Goal: Transaction & Acquisition: Purchase product/service

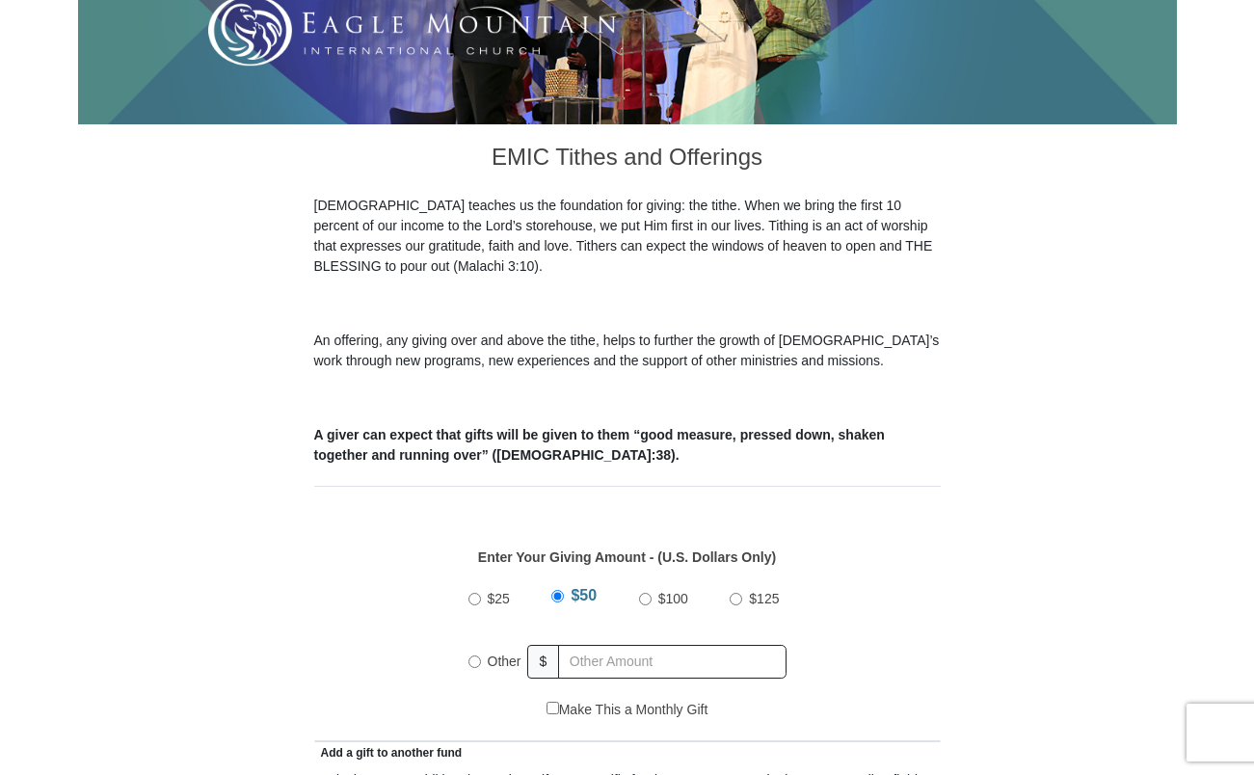
scroll to position [417, 0]
click at [474, 656] on input "Other" at bounding box center [475, 662] width 13 height 13
radio input "true"
click at [633, 645] on input "text" at bounding box center [676, 662] width 221 height 34
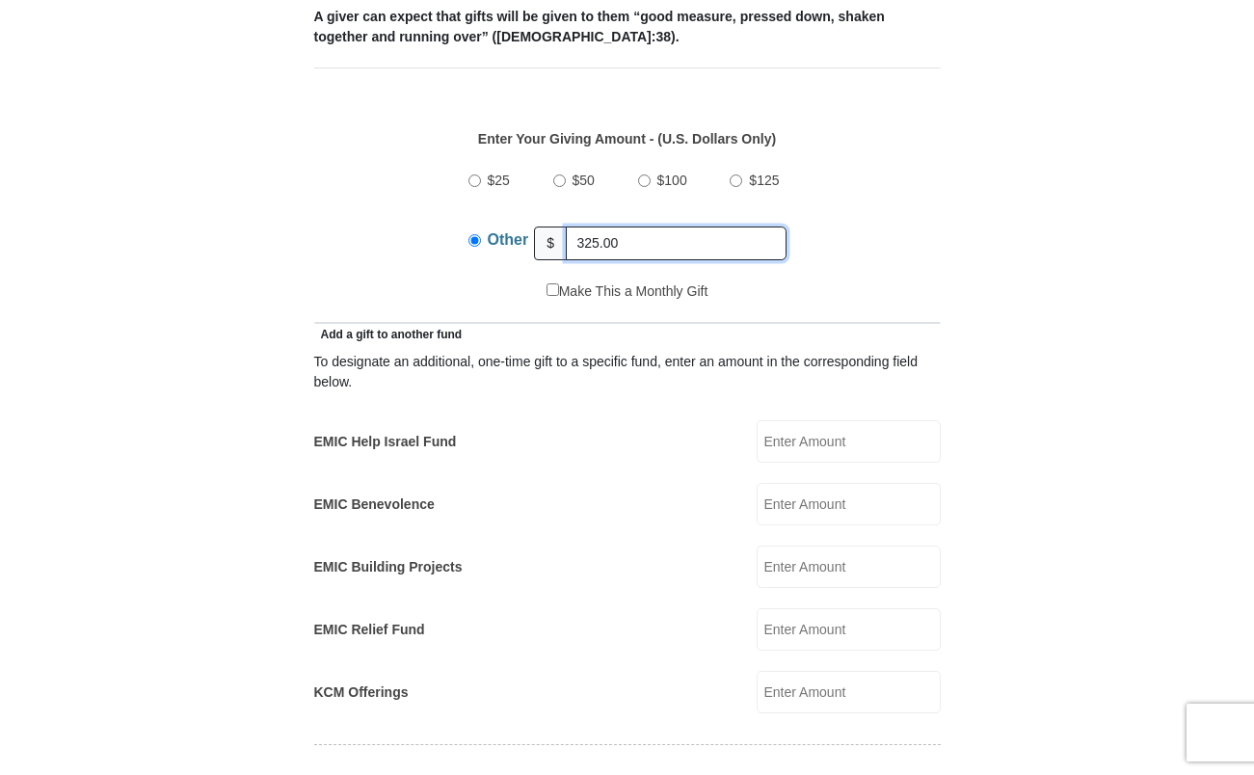
scroll to position [1253, 0]
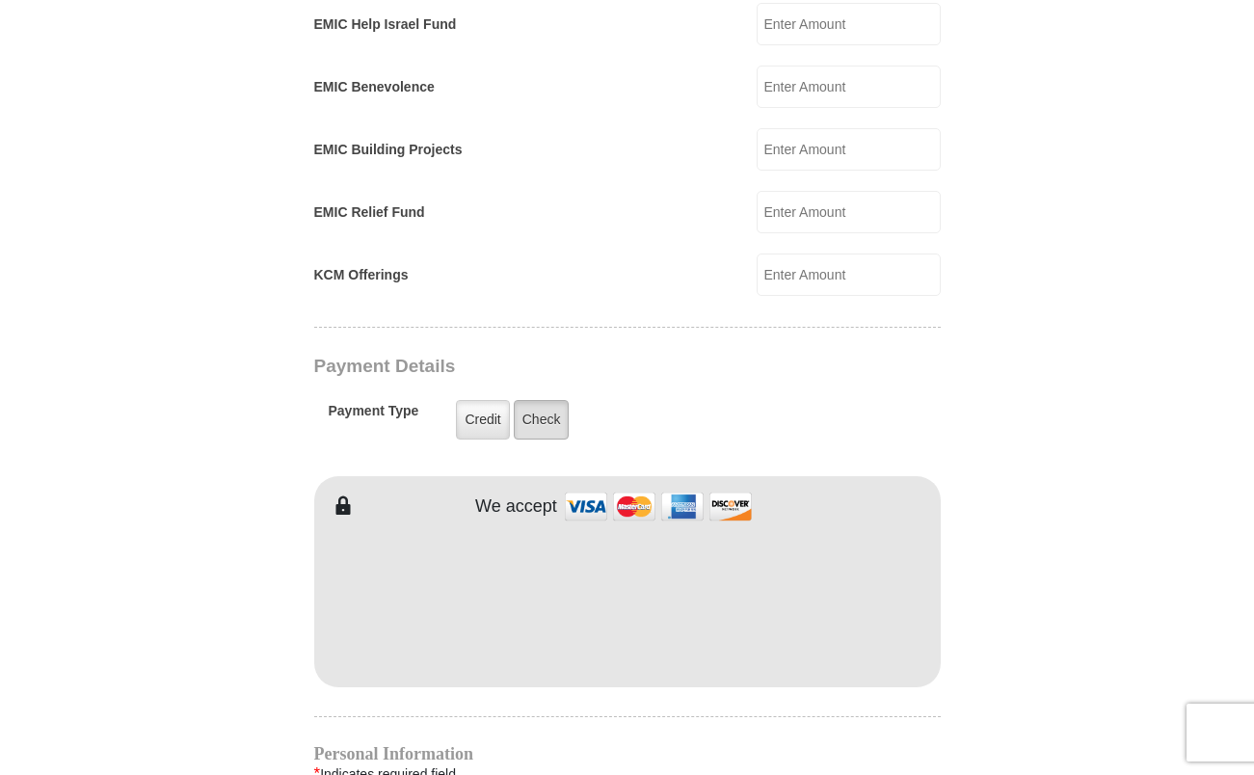
type input "325.00"
click at [556, 400] on label "Check" at bounding box center [542, 420] width 56 height 40
click at [0, 0] on input "Check" at bounding box center [0, 0] width 0 height 0
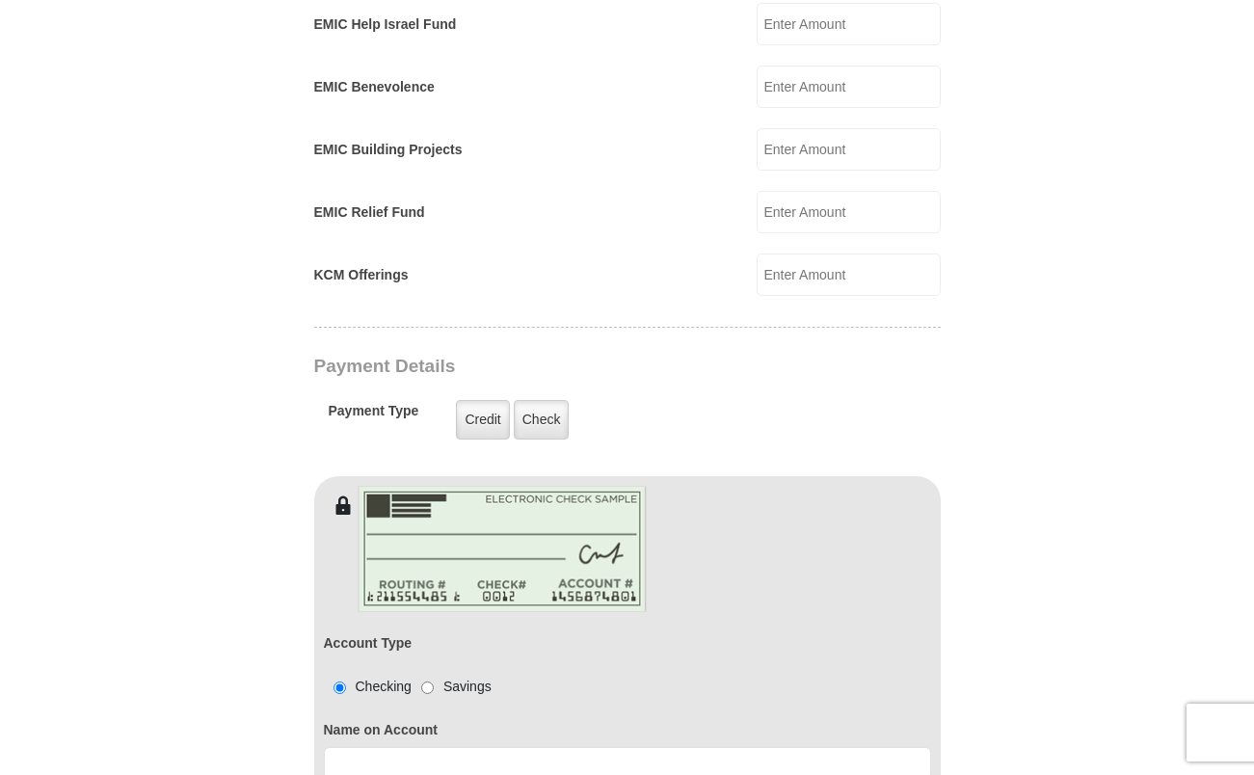
scroll to position [1671, 0]
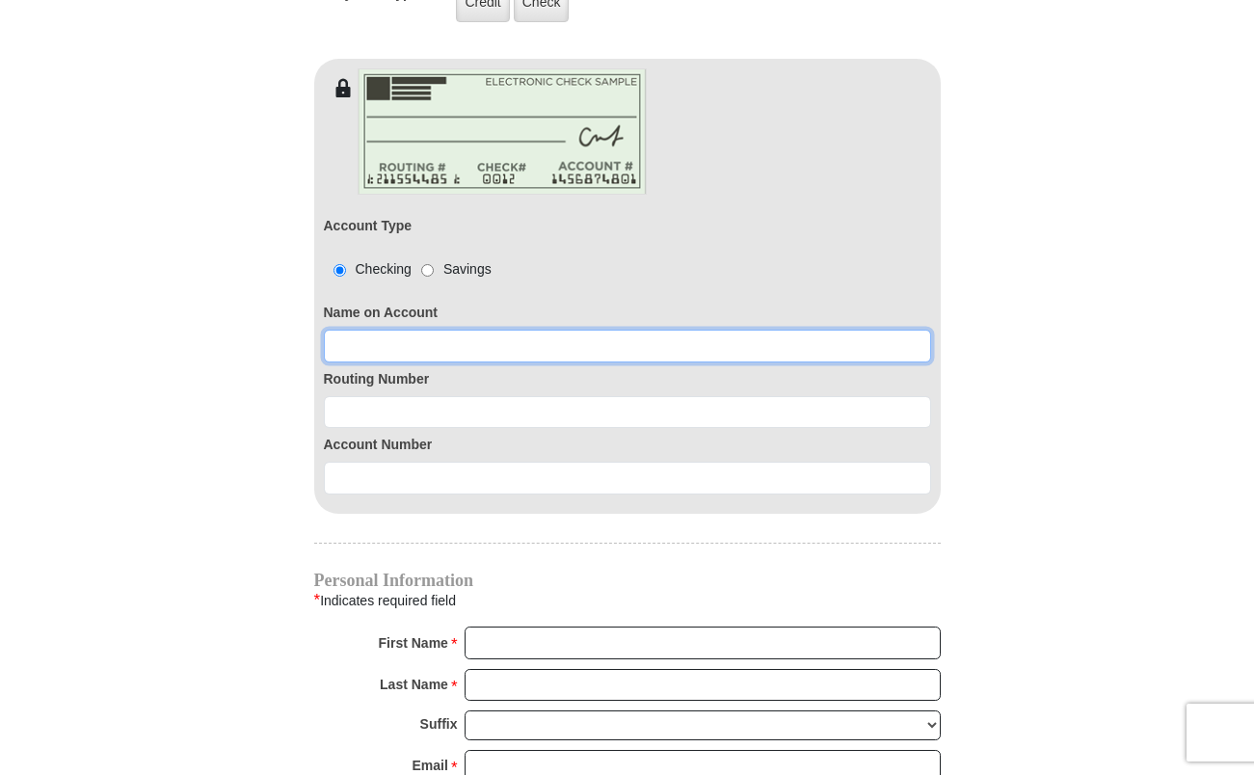
click at [409, 330] on input at bounding box center [627, 346] width 607 height 33
type input "[PERSON_NAME]"
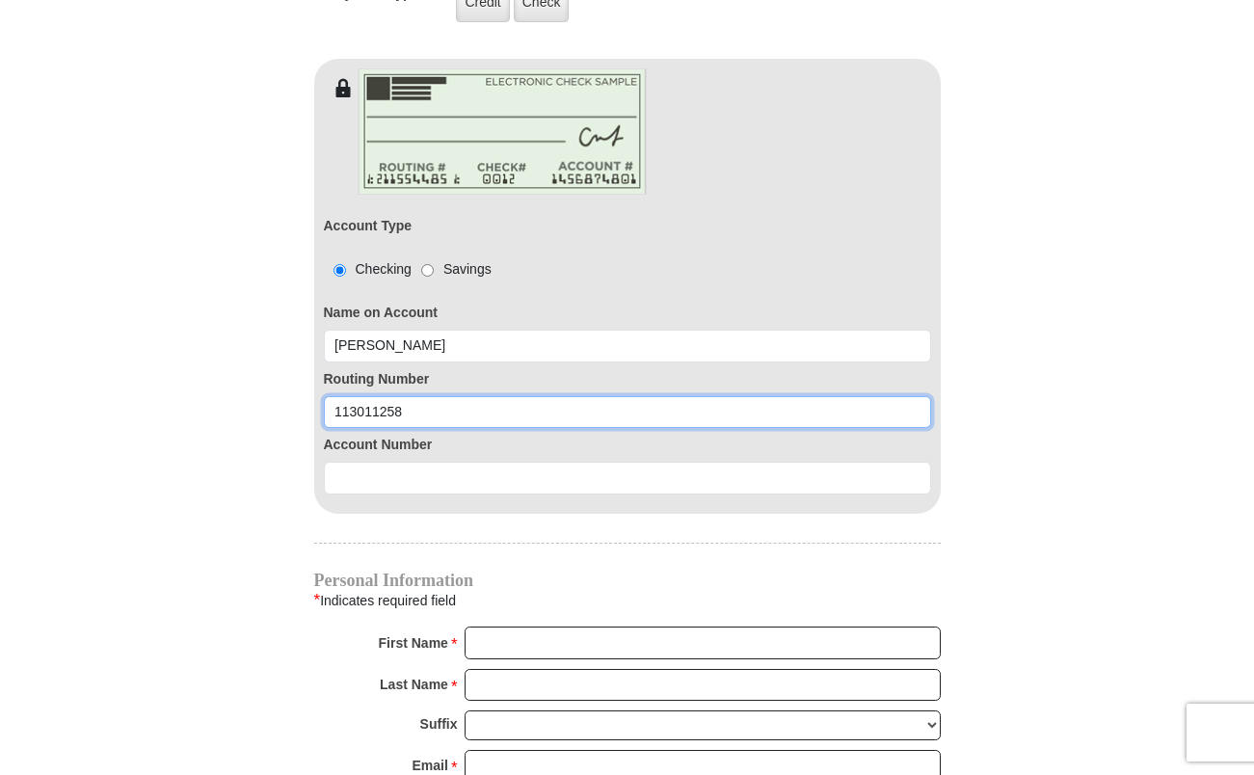
type input "113011258"
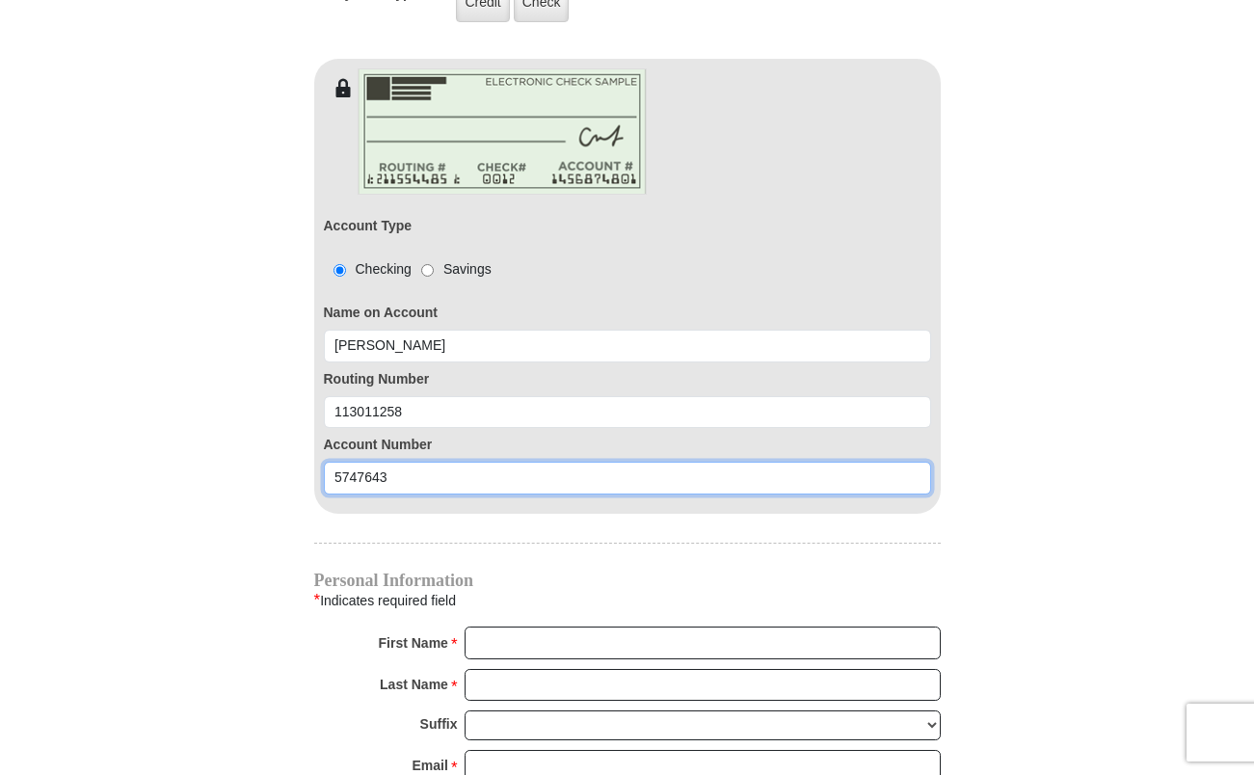
scroll to position [2089, 0]
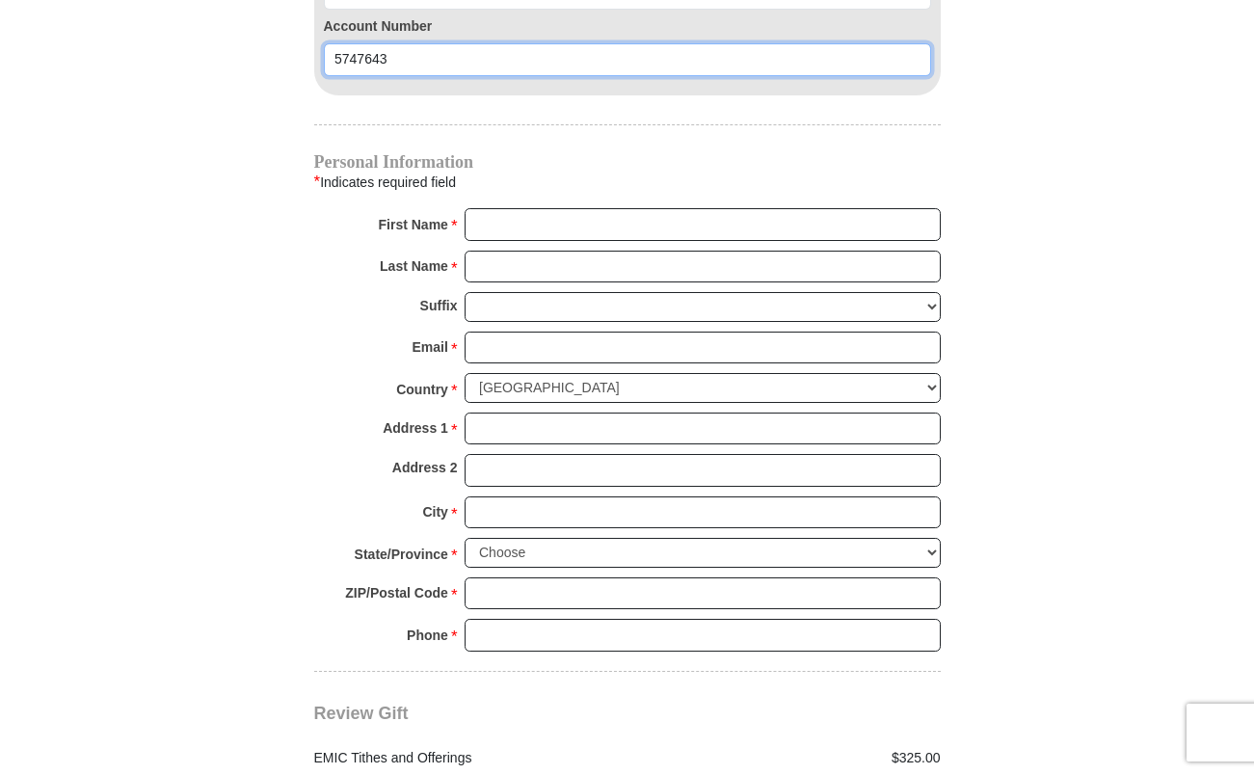
type input "5747643"
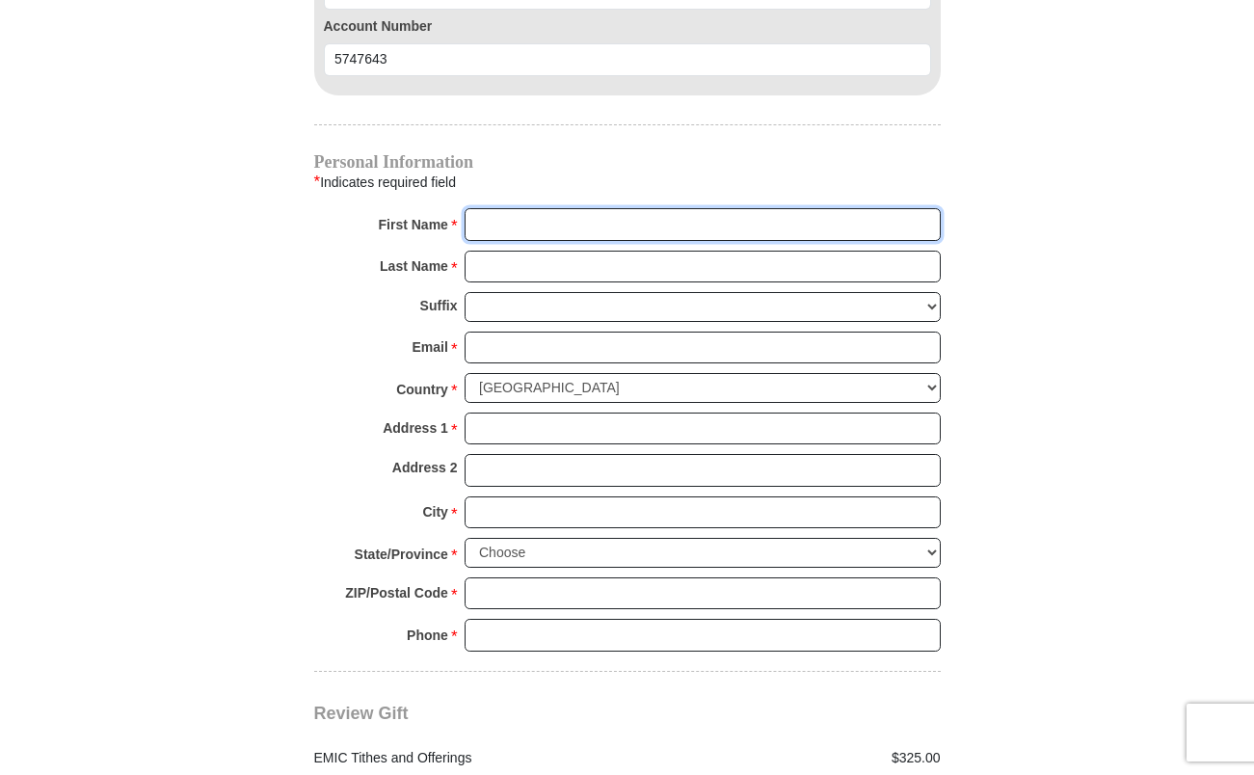
click at [545, 208] on input "First Name *" at bounding box center [703, 224] width 476 height 33
type input "[PERSON_NAME]"
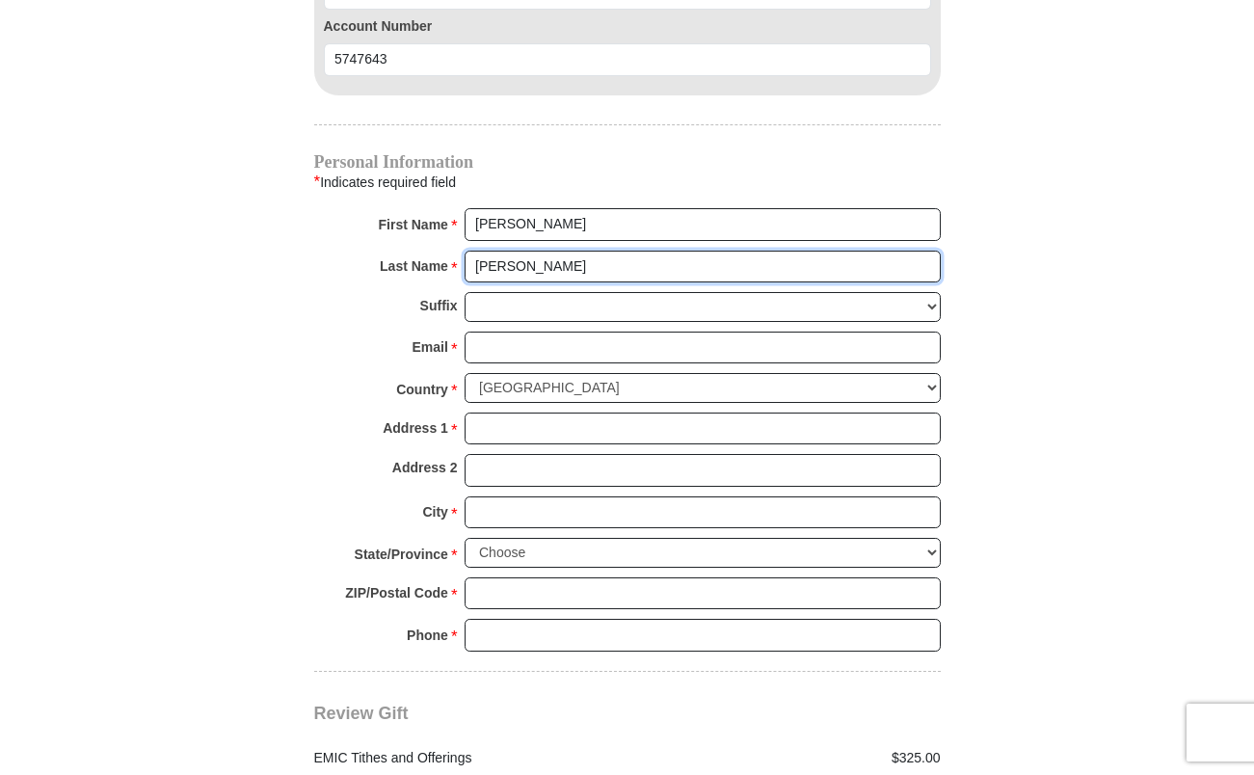
type input "[PERSON_NAME]"
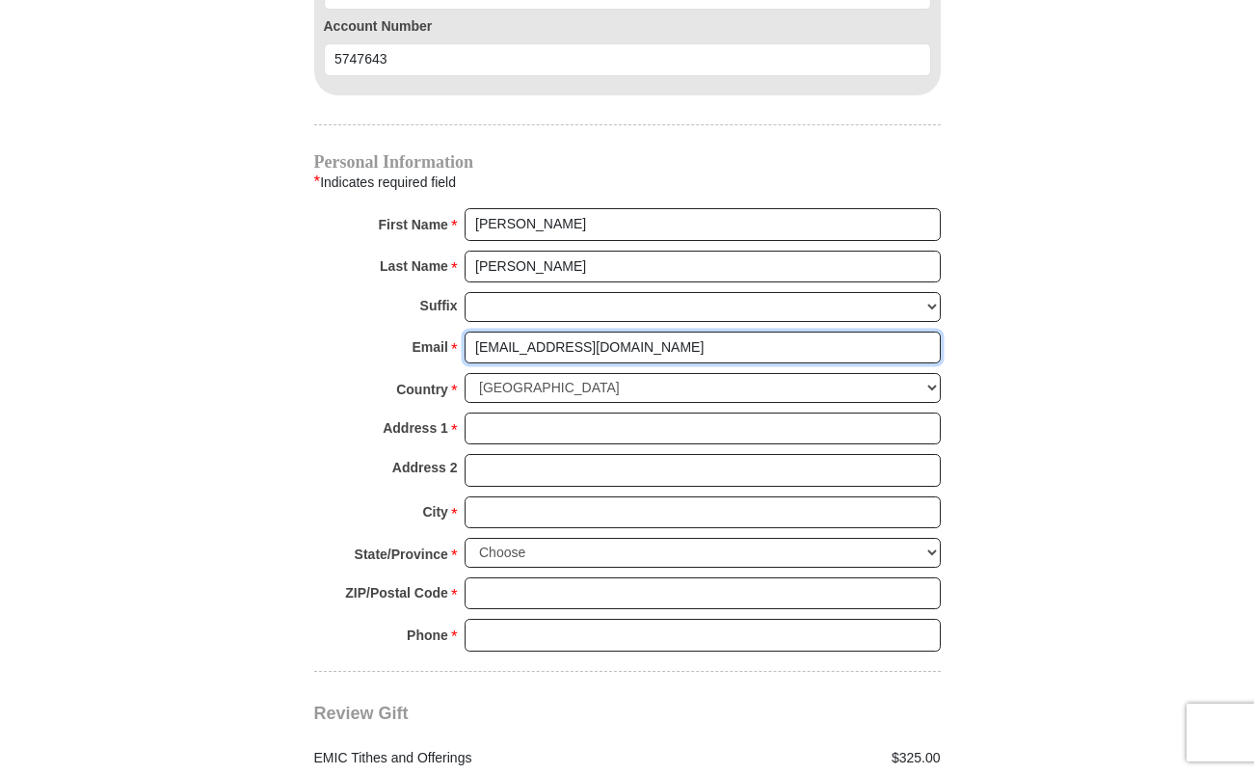
type input "[EMAIL_ADDRESS][DOMAIN_NAME]"
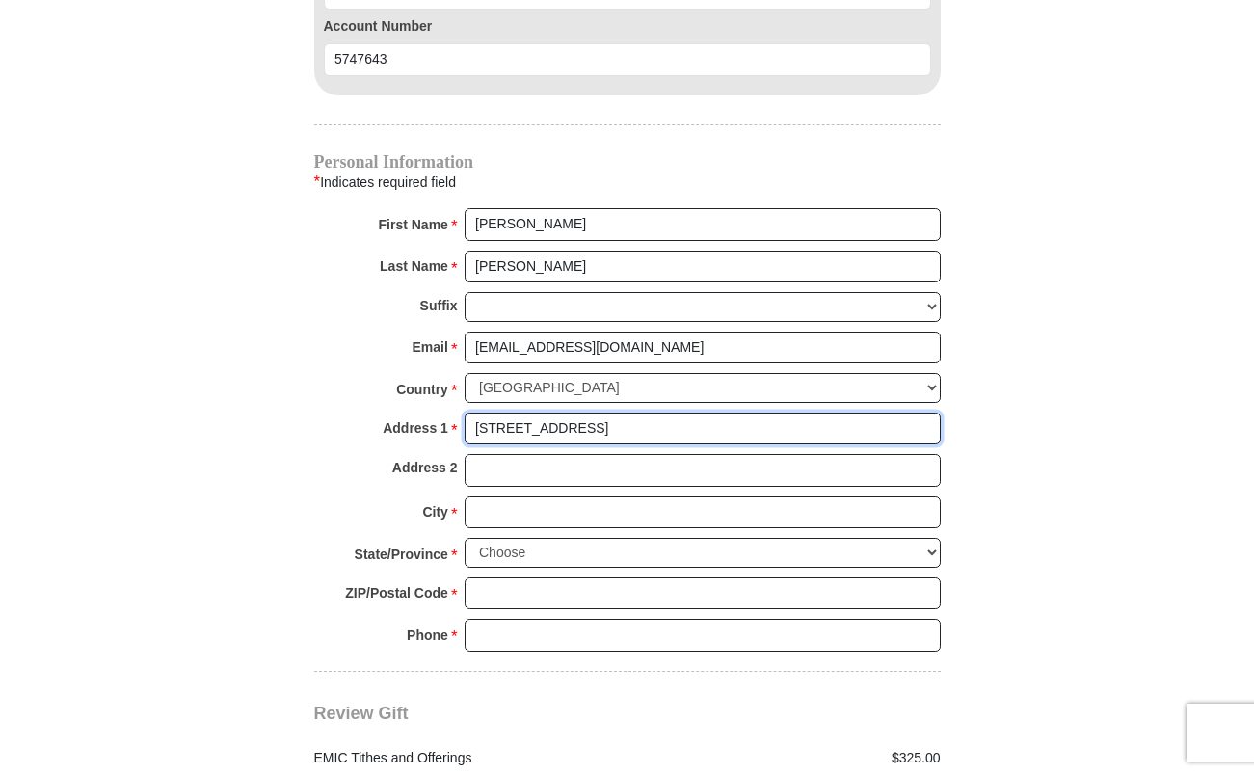
type input "[STREET_ADDRESS]"
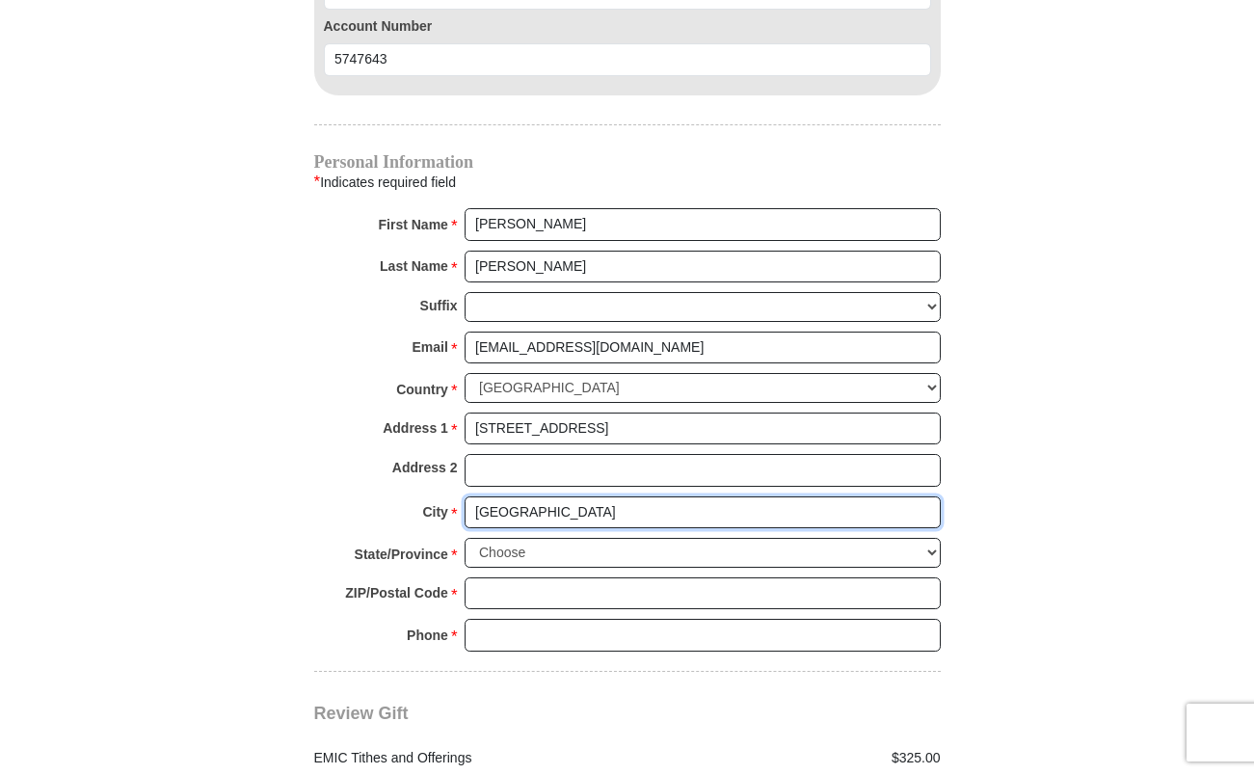
type input "[GEOGRAPHIC_DATA]"
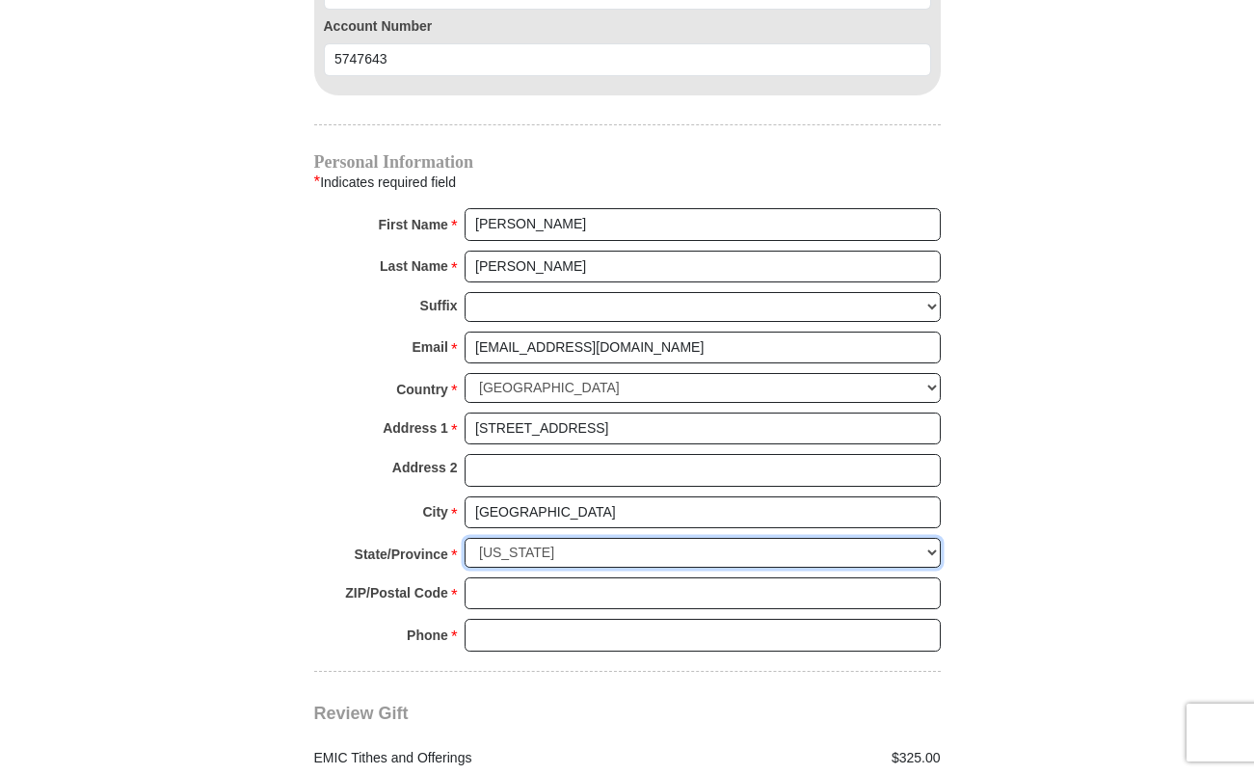
select select "[GEOGRAPHIC_DATA]"
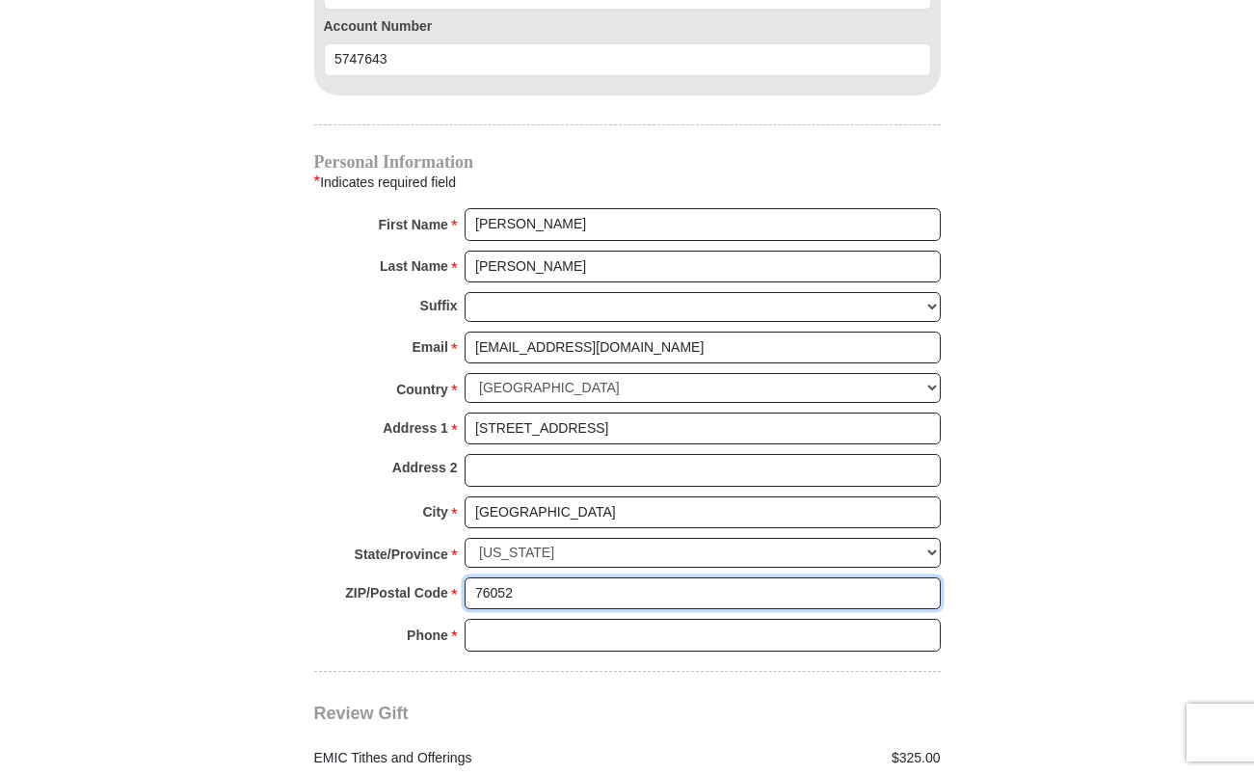
type input "76052"
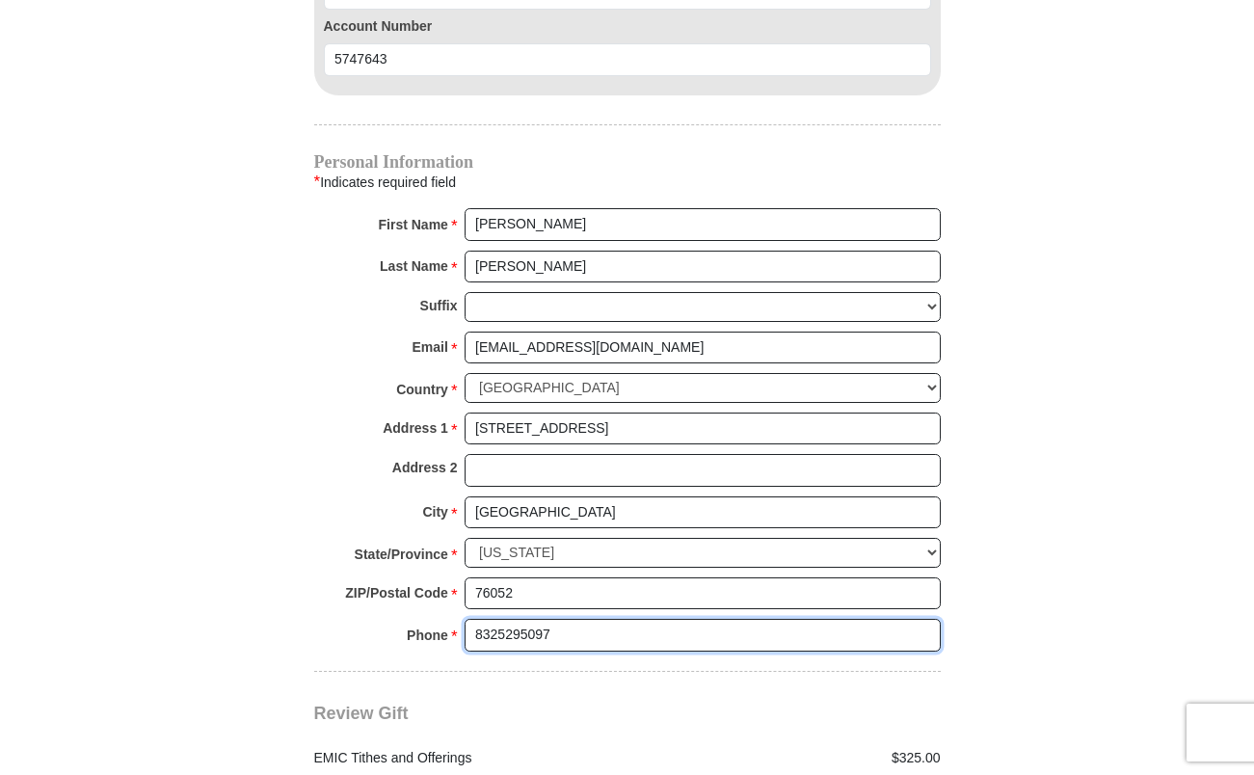
type input "8325295097"
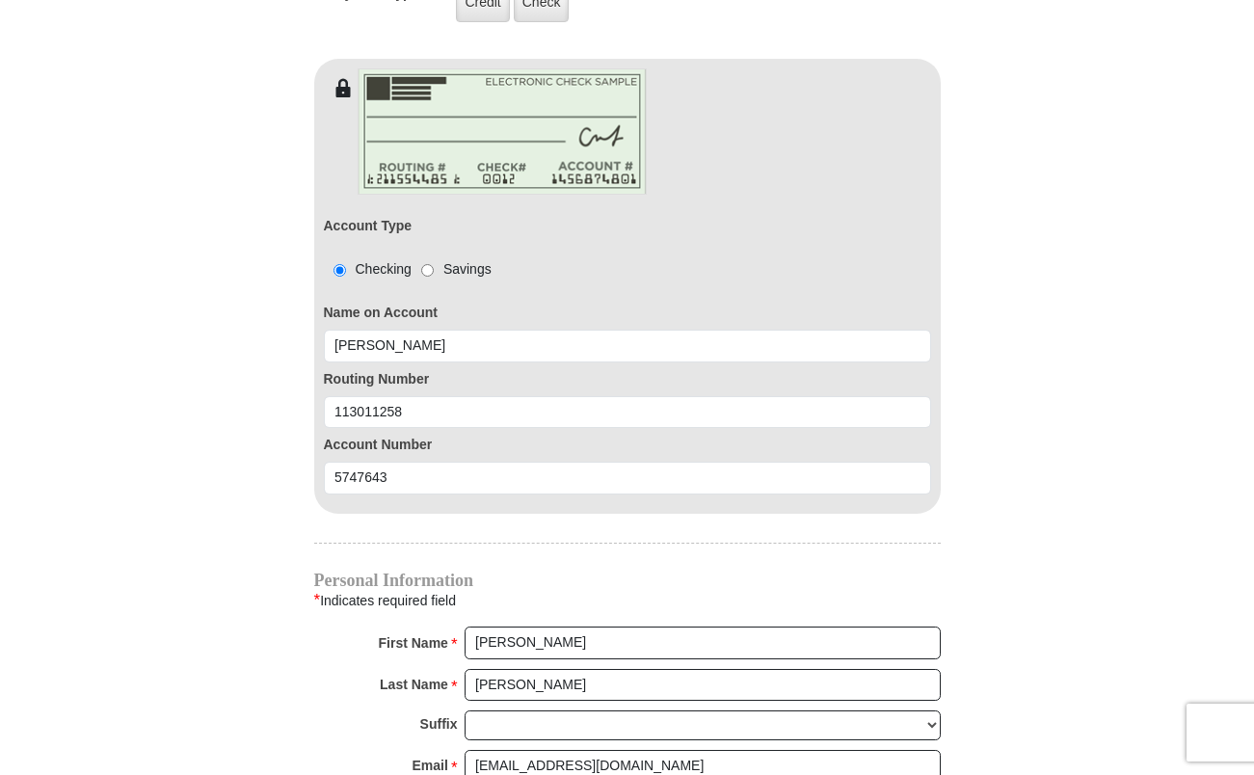
scroll to position [2507, 0]
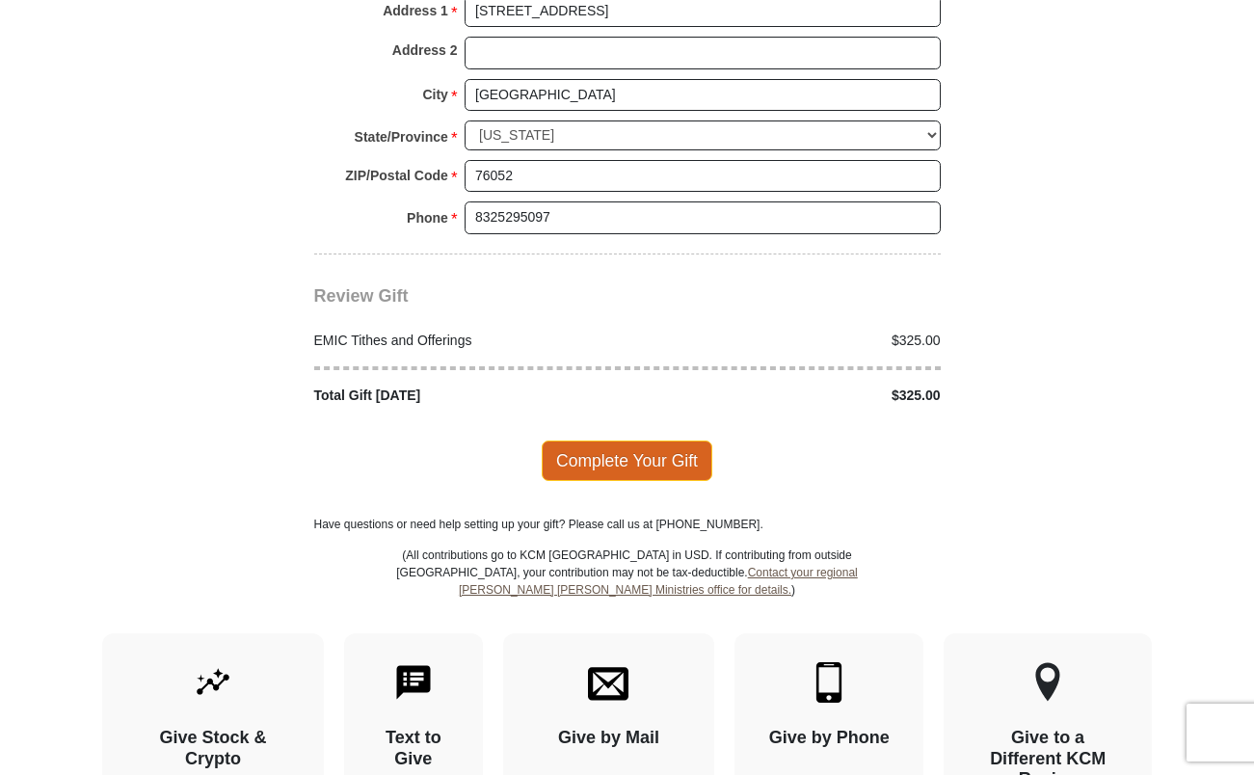
click at [694, 441] on span "Complete Your Gift" at bounding box center [627, 461] width 171 height 40
